Goal: Information Seeking & Learning: Find specific fact

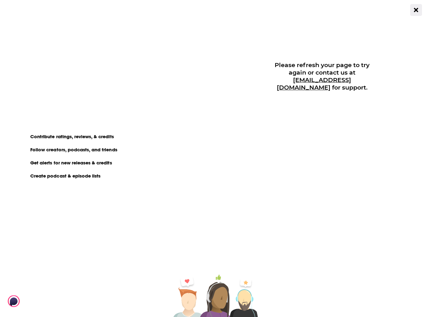
click at [411, 7] on button "Close Button" at bounding box center [416, 10] width 12 height 12
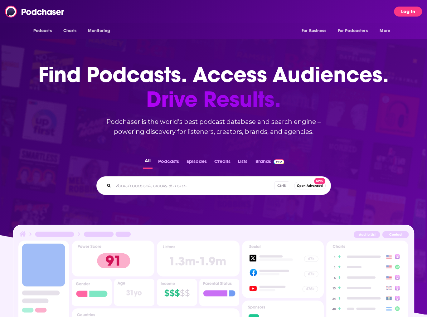
click at [410, 13] on button "Log In" at bounding box center [408, 12] width 28 height 10
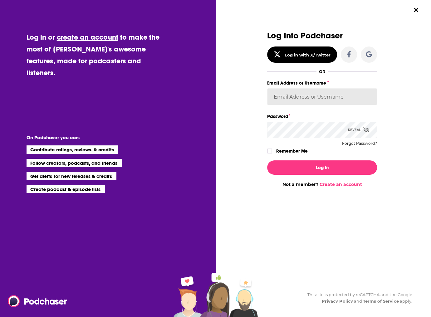
click at [306, 93] on input "Email Address or Username" at bounding box center [322, 96] width 110 height 17
click at [327, 90] on input "Email Address or Username" at bounding box center [322, 96] width 110 height 17
type input "[EMAIL_ADDRESS][DOMAIN_NAME]"
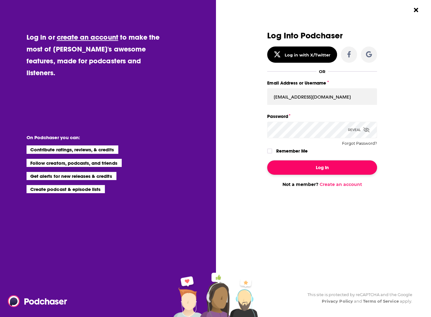
click at [323, 166] on button "Log In" at bounding box center [322, 167] width 110 height 14
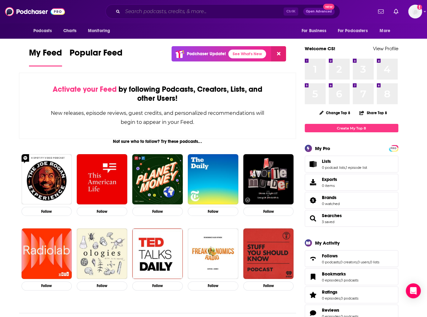
click at [149, 9] on input "Search podcasts, credits, & more..." at bounding box center [203, 12] width 161 height 10
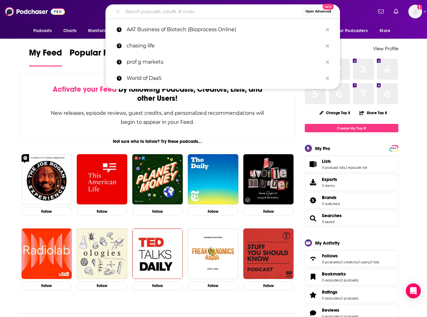
paste input "Purple Reign: CEO [PERSON_NAME] on Yahoo’s Next Act"
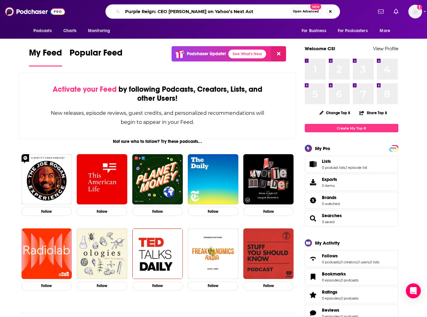
type input "Purple Reign: CEO [PERSON_NAME] on Yahoo’s Next Act"
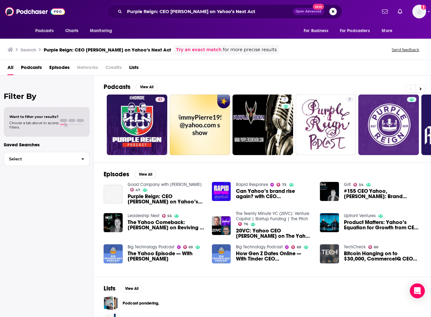
click at [160, 191] on span "Good Company with [PERSON_NAME] 47" at bounding box center [166, 187] width 77 height 11
click at [120, 196] on img "Purple Reign: CEO Jim Lanzone on Yahoo’s Next Act" at bounding box center [113, 194] width 19 height 19
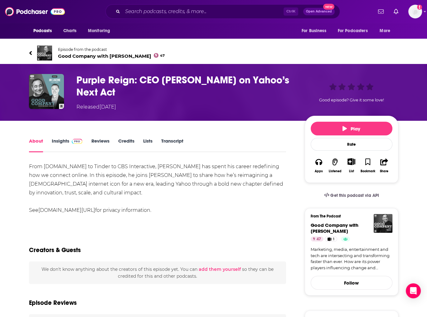
click at [110, 54] on span "Good Company with [PERSON_NAME] 47" at bounding box center [111, 56] width 107 height 6
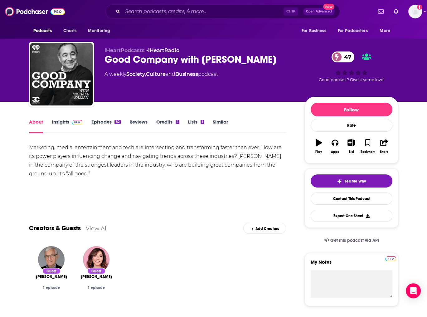
scroll to position [25, 0]
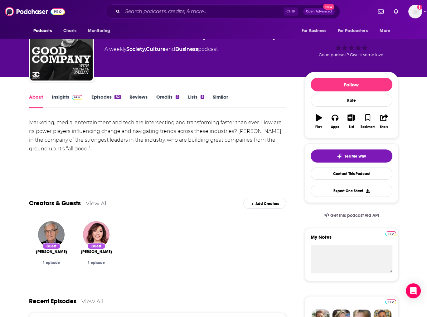
click at [65, 95] on link "Insights" at bounding box center [67, 101] width 31 height 14
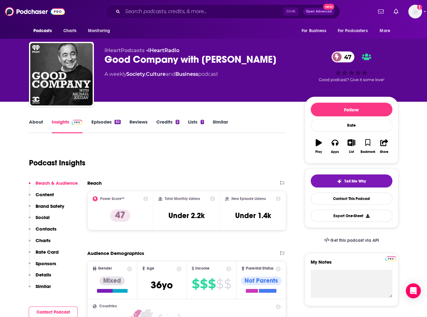
click at [96, 122] on link "Episodes 82" at bounding box center [105, 126] width 29 height 14
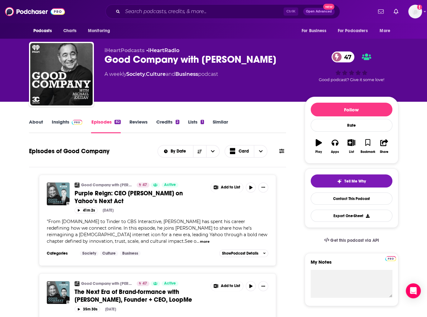
click at [64, 125] on link "Insights" at bounding box center [67, 126] width 31 height 14
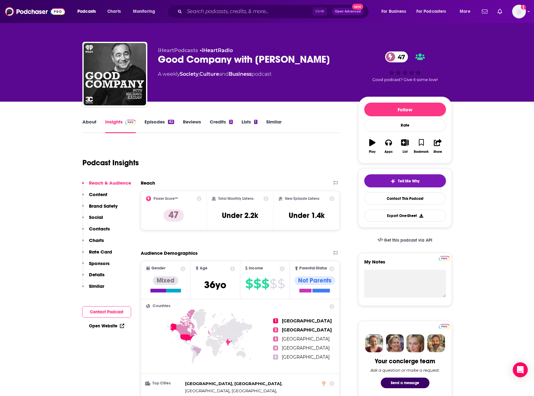
click at [90, 123] on link "About" at bounding box center [89, 126] width 14 height 14
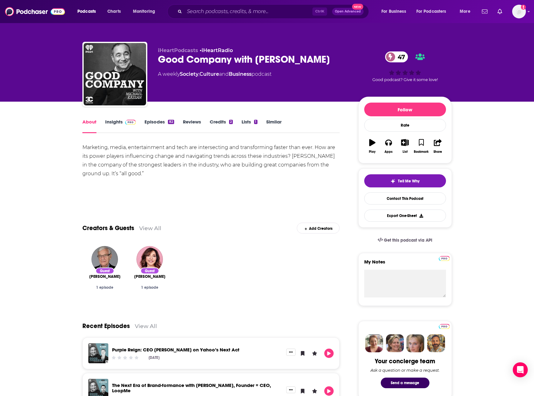
click at [120, 125] on link "Insights" at bounding box center [120, 126] width 31 height 14
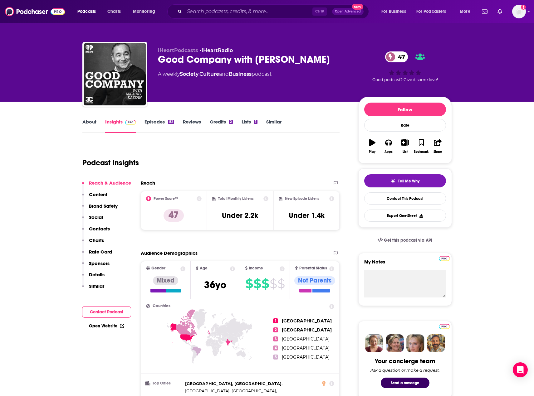
click at [160, 125] on link "Episodes 82" at bounding box center [158, 126] width 29 height 14
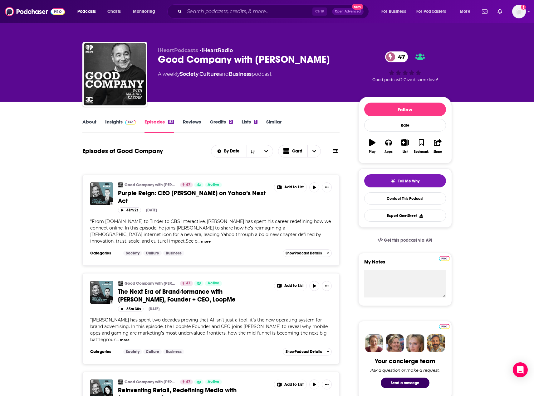
click at [204, 191] on span "Purple Reign: CEO [PERSON_NAME] on Yahoo’s Next Act" at bounding box center [192, 197] width 148 height 16
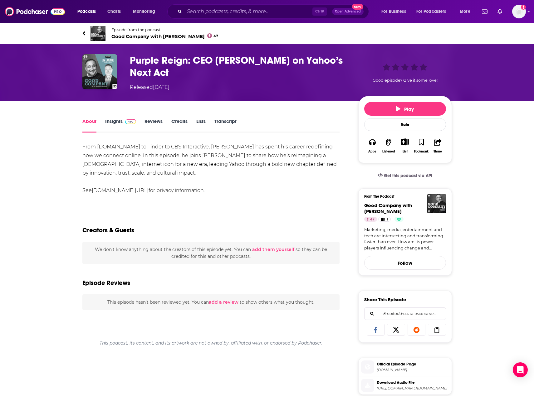
click at [231, 119] on link "Transcript" at bounding box center [225, 125] width 22 height 14
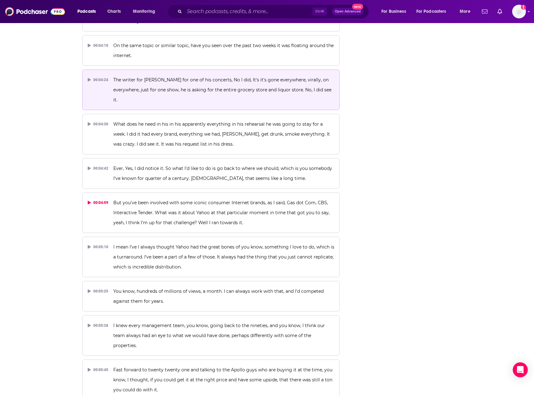
scroll to position [999, 0]
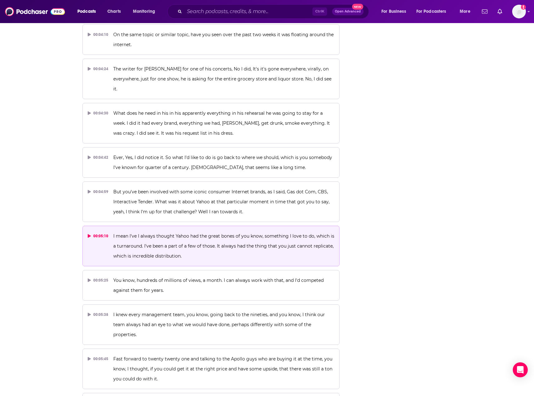
click at [137, 232] on button "00:05:10 I mean I've I always thought Yahoo had the great bones of you know, so…" at bounding box center [210, 246] width 257 height 41
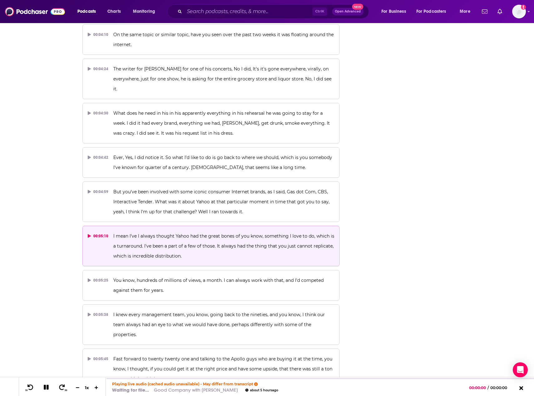
click at [93, 231] on div "00:05:10" at bounding box center [98, 236] width 21 height 10
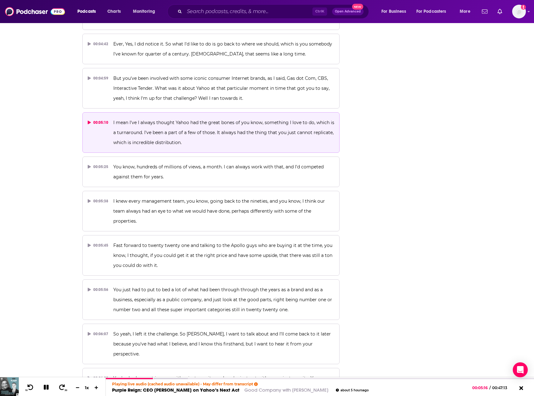
scroll to position [1123, 0]
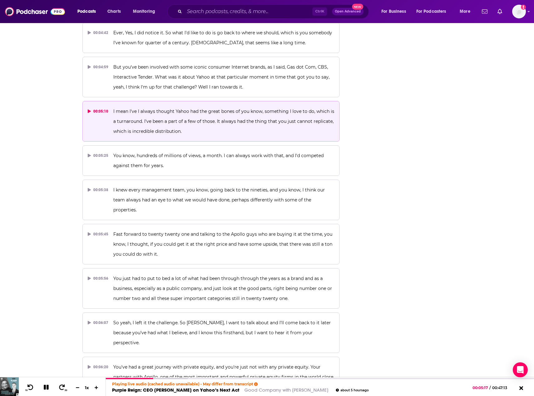
drag, startPoint x: 68, startPoint y: 211, endPoint x: 67, endPoint y: 204, distance: 7.5
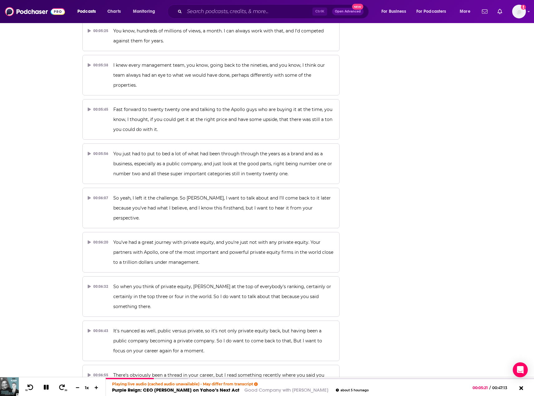
scroll to position [1280, 0]
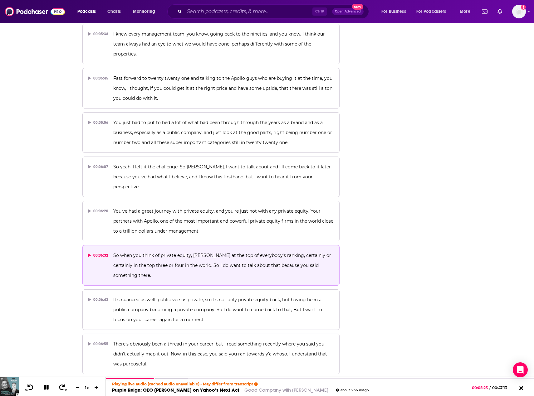
click at [106, 251] on div "00:06:32" at bounding box center [98, 256] width 21 height 10
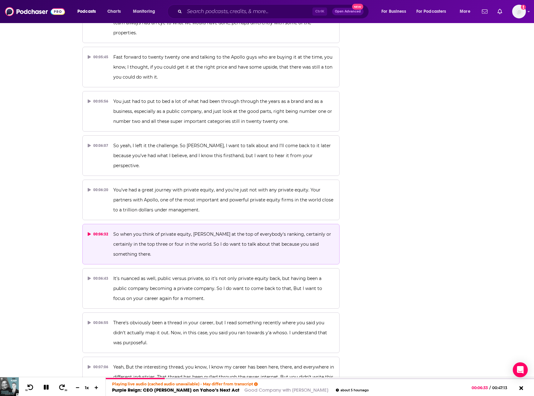
scroll to position [1311, 0]
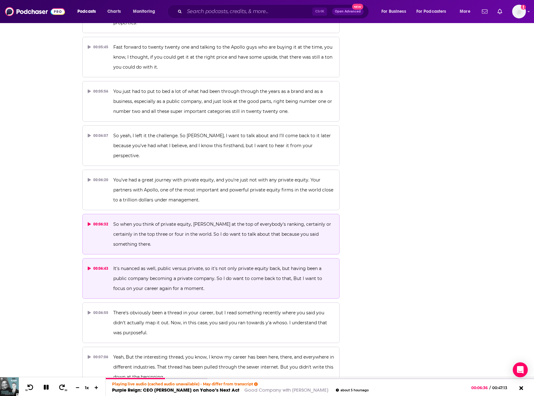
click at [96, 264] on div "00:06:43" at bounding box center [98, 269] width 21 height 10
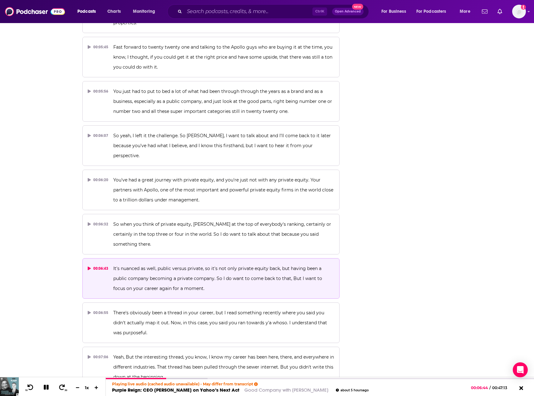
click at [91, 267] on icon at bounding box center [89, 269] width 3 height 4
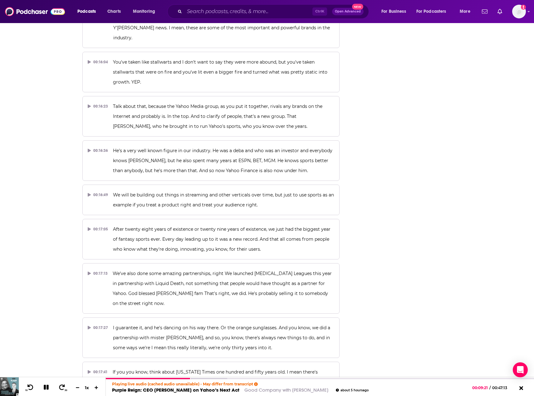
scroll to position [3277, 0]
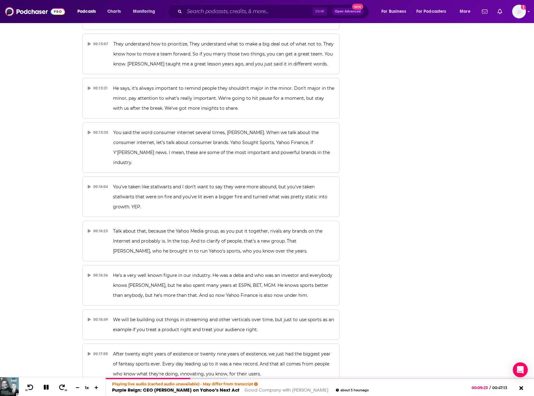
drag, startPoint x: 532, startPoint y: 175, endPoint x: 534, endPoint y: 179, distance: 4.3
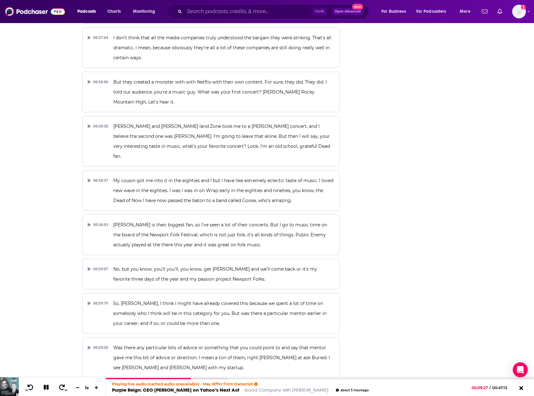
scroll to position [7827, 0]
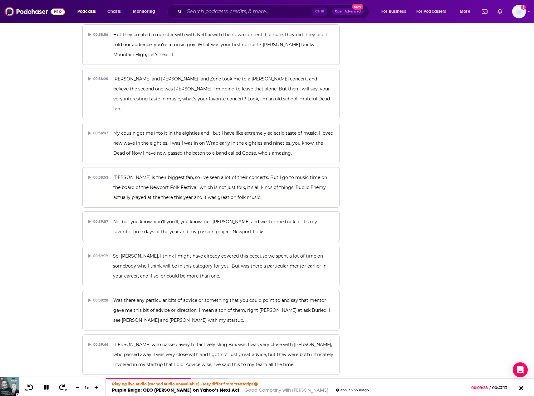
drag, startPoint x: 491, startPoint y: 338, endPoint x: 410, endPoint y: 358, distance: 83.6
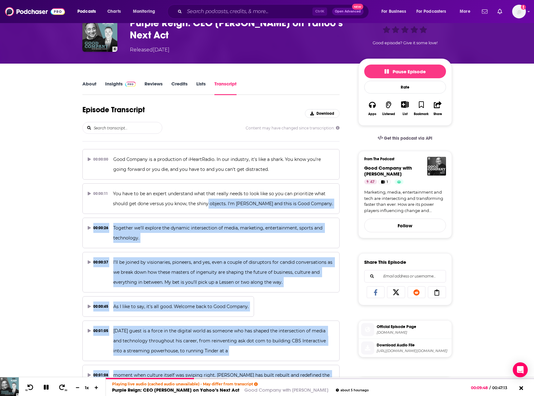
scroll to position [25, 0]
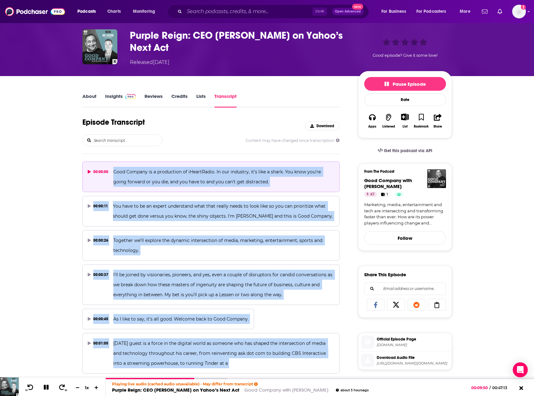
drag, startPoint x: 356, startPoint y: 372, endPoint x: 112, endPoint y: 174, distance: 314.2
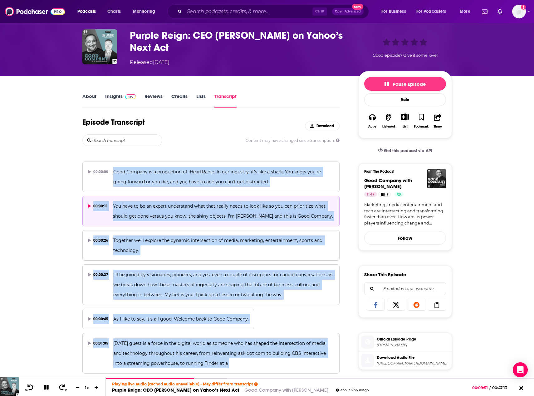
copy div "Good Company is a production of iHeartRadio. In our industry, it's like a shark…"
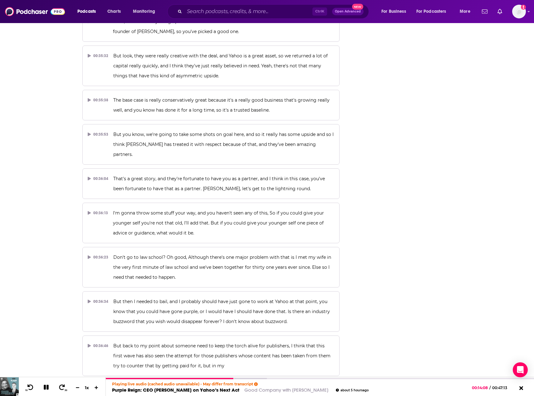
scroll to position [7281, 0]
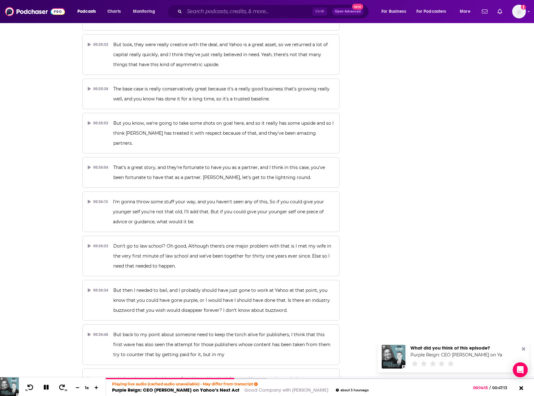
drag, startPoint x: 354, startPoint y: 109, endPoint x: 416, endPoint y: 97, distance: 63.0
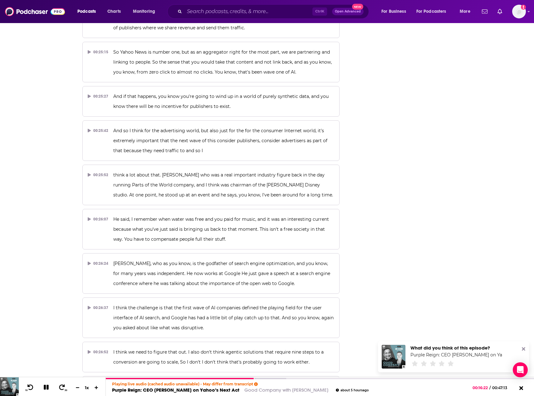
scroll to position [4903, 0]
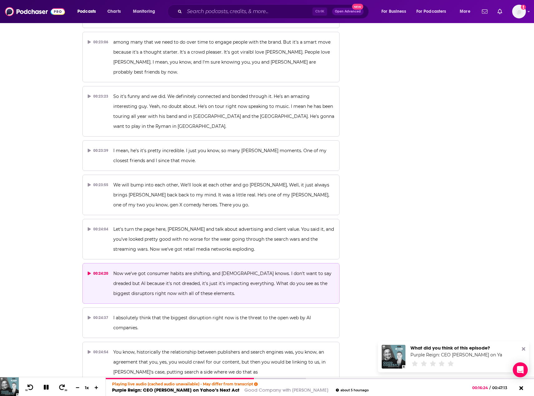
click at [110, 263] on button "00:24:20 Now we've got consumer habits are shifting, and [DEMOGRAPHIC_DATA] kno…" at bounding box center [210, 283] width 257 height 41
click at [165, 269] on p "Now we've got consumer habits are shifting, and [DEMOGRAPHIC_DATA] knows. I don…" at bounding box center [223, 284] width 221 height 30
click at [287, 271] on span "Now we've got consumer habits are shifting, and [DEMOGRAPHIC_DATA] knows. I don…" at bounding box center [222, 284] width 219 height 26
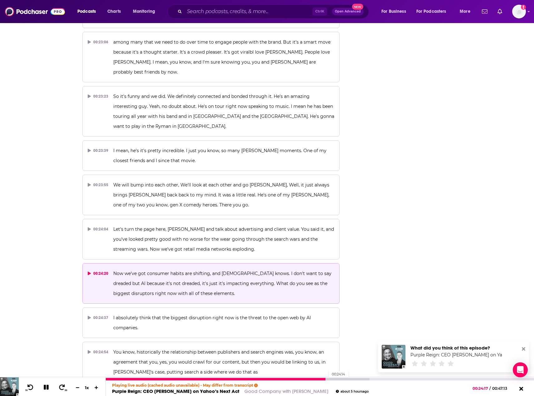
click at [325, 317] on div at bounding box center [216, 379] width 220 height 2
click at [340, 317] on div at bounding box center [238, 379] width 264 height 2
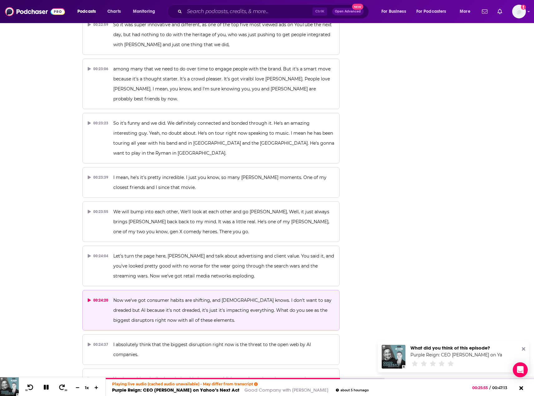
scroll to position [4840, 0]
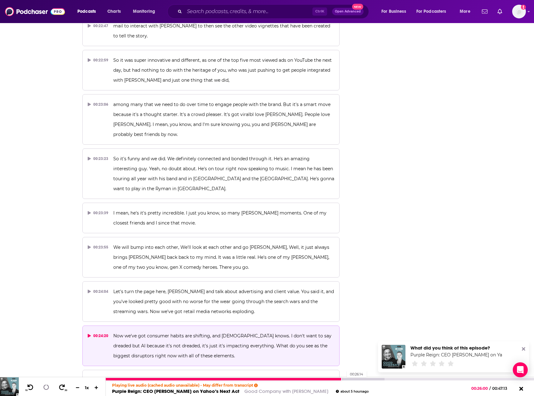
click at [344, 317] on div at bounding box center [245, 379] width 279 height 2
click at [347, 317] on div at bounding box center [245, 379] width 279 height 2
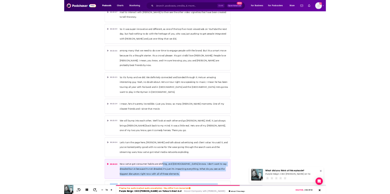
scroll to position [4809, 0]
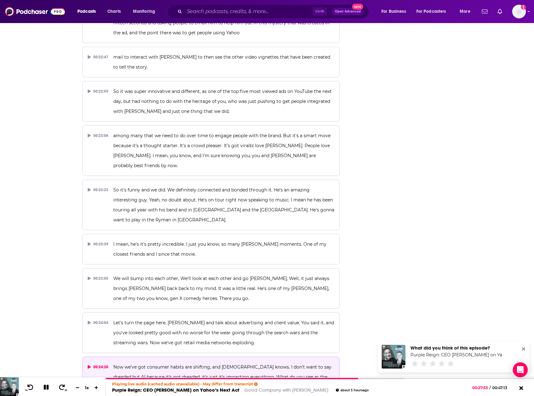
drag, startPoint x: 354, startPoint y: 343, endPoint x: 101, endPoint y: 289, distance: 258.9
copy div "00:24:37 I absolutely think that the biggest disruption right now is the threat…"
